Goal: Transaction & Acquisition: Book appointment/travel/reservation

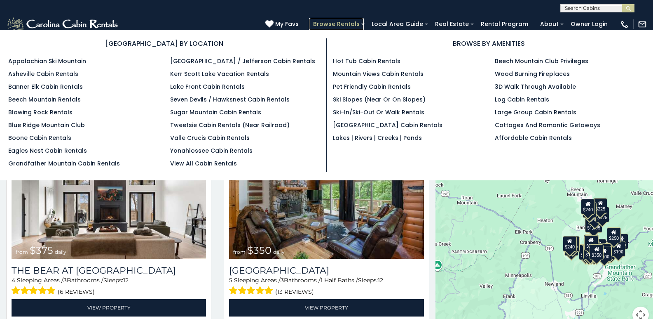
click at [364, 20] on link "Browse Rentals" at bounding box center [336, 24] width 55 height 13
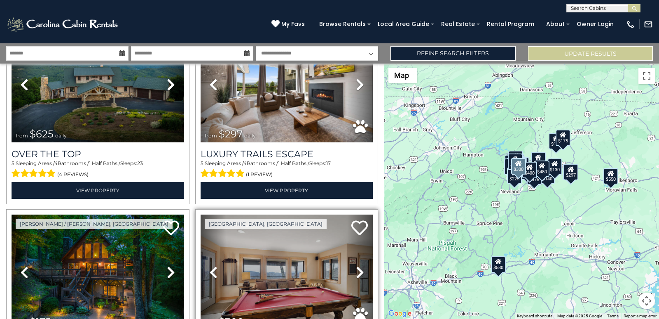
scroll to position [69, 0]
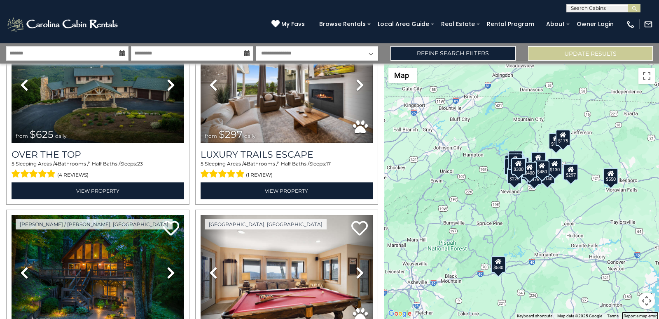
click at [626, 314] on link "Report a map error" at bounding box center [640, 315] width 33 height 5
